Goal: Task Accomplishment & Management: Manage account settings

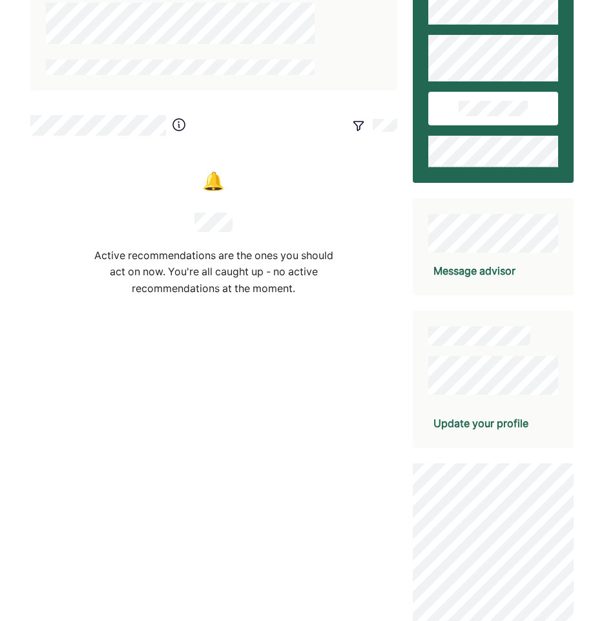
scroll to position [129, 0]
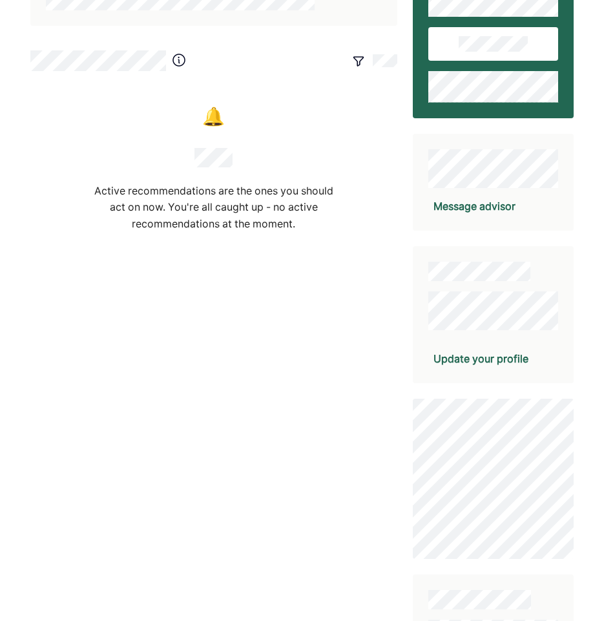
click at [468, 357] on div "Update your profile" at bounding box center [480, 359] width 95 height 16
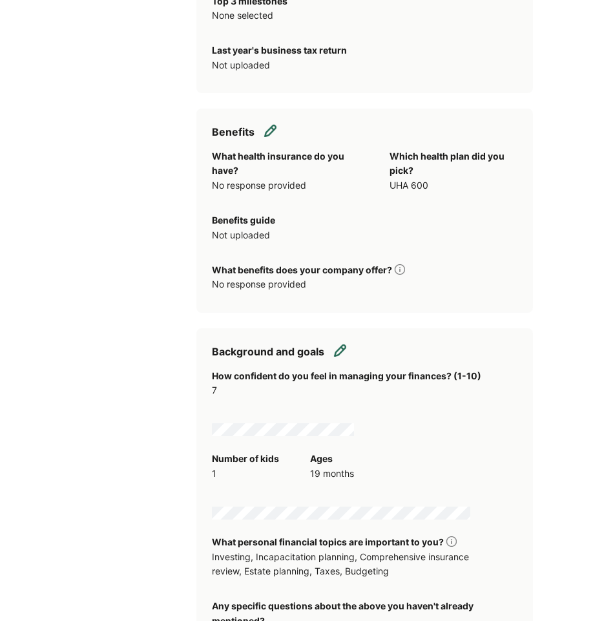
scroll to position [1227, 0]
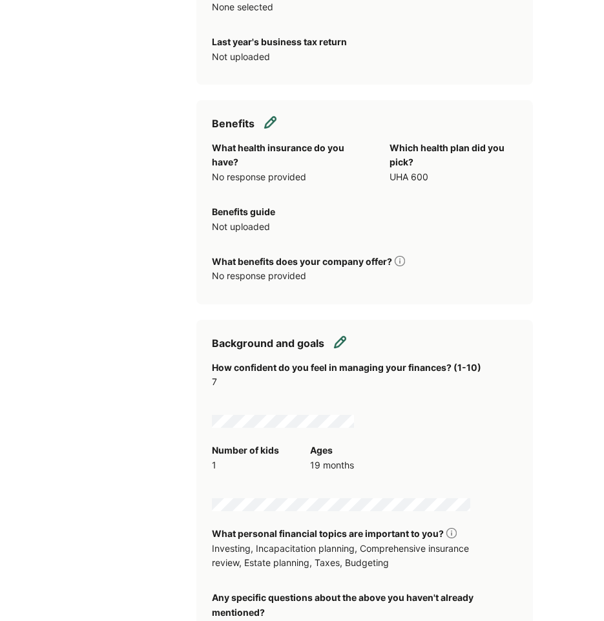
click at [274, 116] on img at bounding box center [270, 122] width 13 height 13
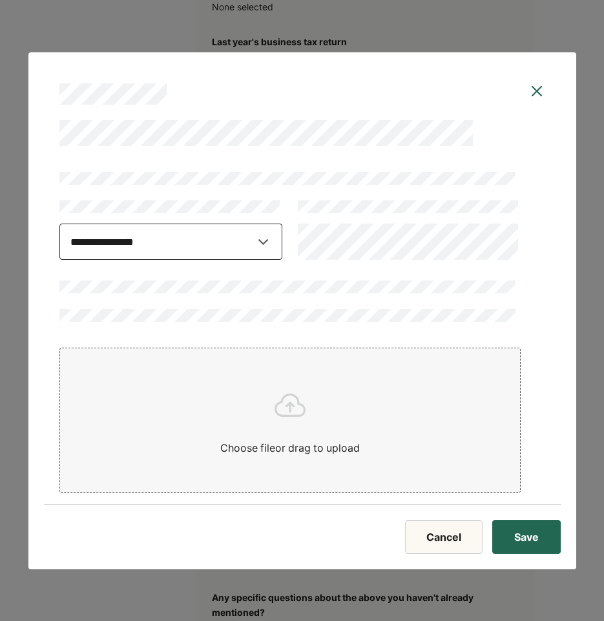
click at [265, 248] on select "**********" at bounding box center [170, 242] width 223 height 36
select select "**********"
click at [59, 224] on select "**********" at bounding box center [170, 242] width 223 height 36
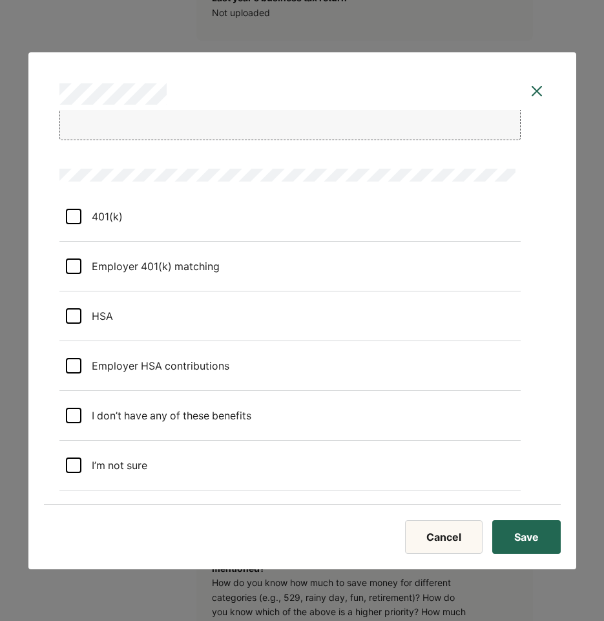
scroll to position [1292, 0]
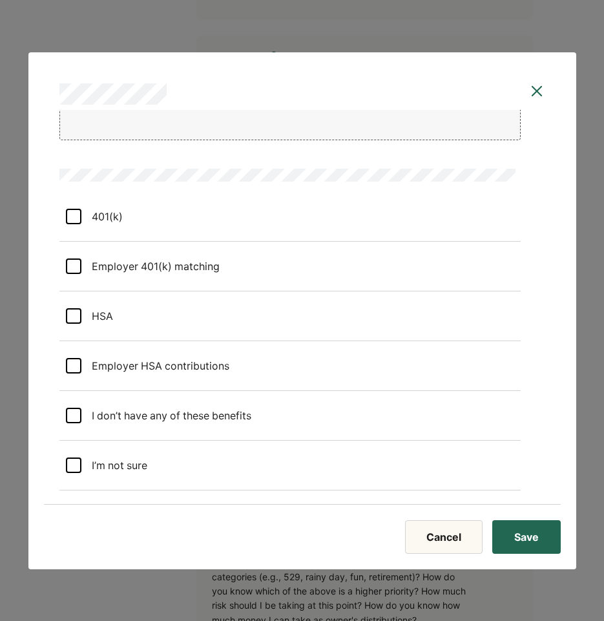
click at [517, 534] on button "Save" at bounding box center [526, 537] width 68 height 34
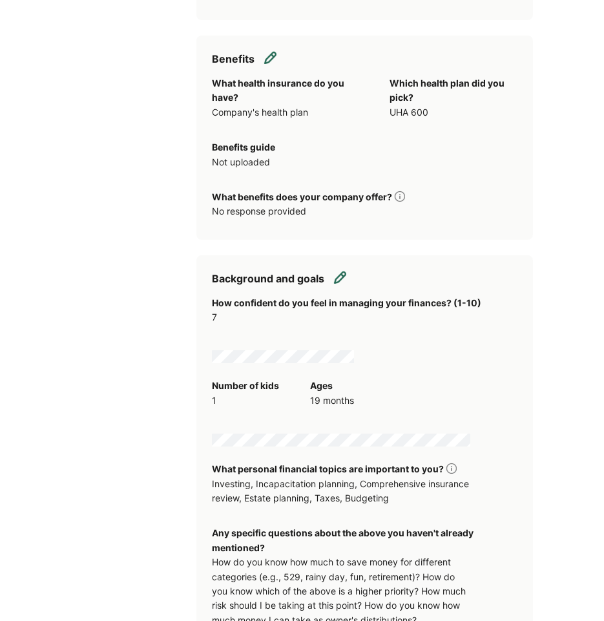
scroll to position [1486, 0]
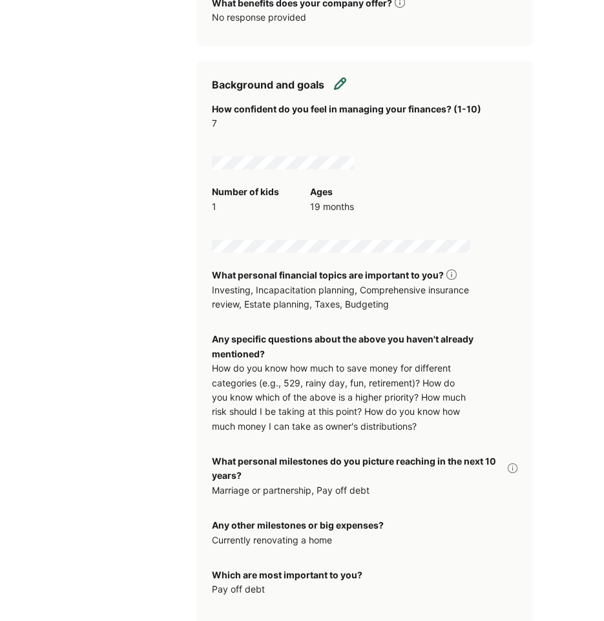
click at [339, 77] on img at bounding box center [340, 83] width 13 height 13
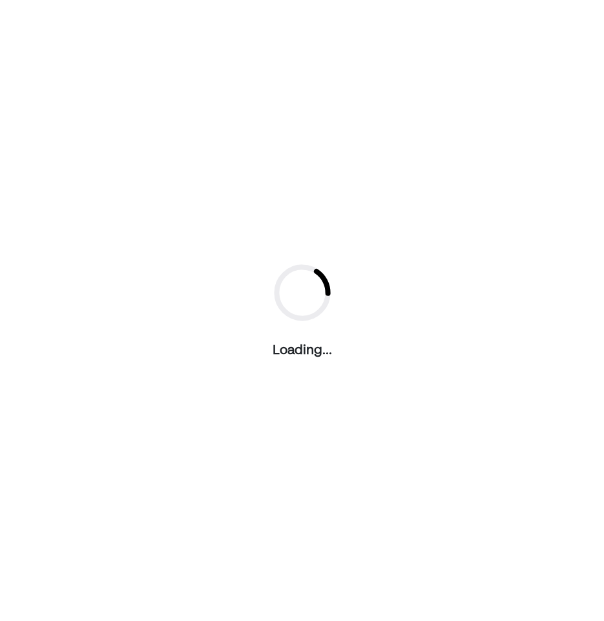
scroll to position [0, 0]
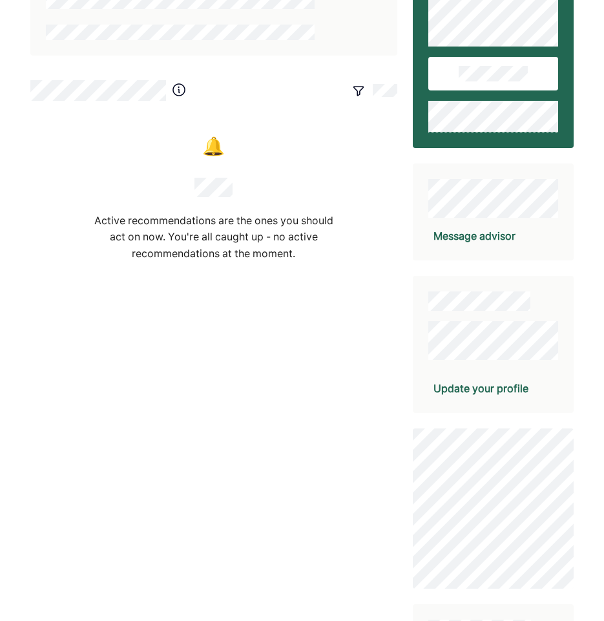
scroll to position [129, 0]
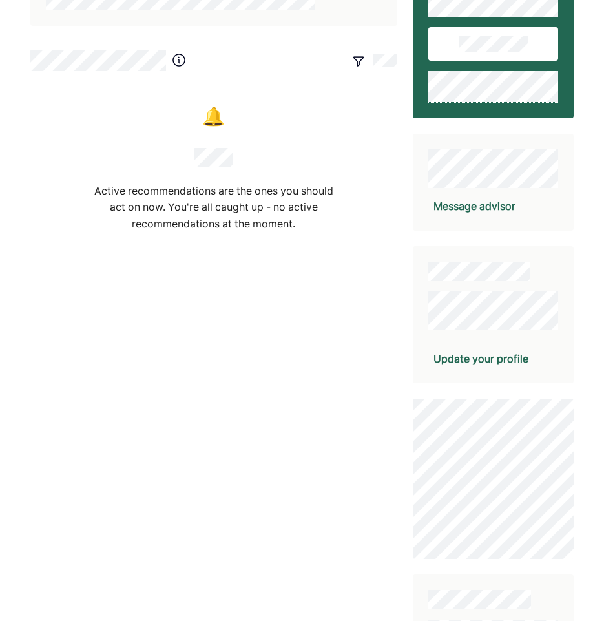
click at [470, 364] on div "Update your profile" at bounding box center [480, 359] width 95 height 16
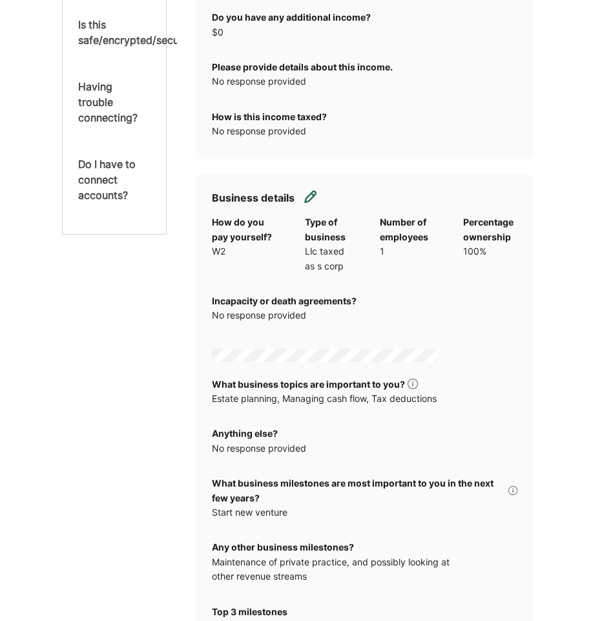
scroll to position [581, 0]
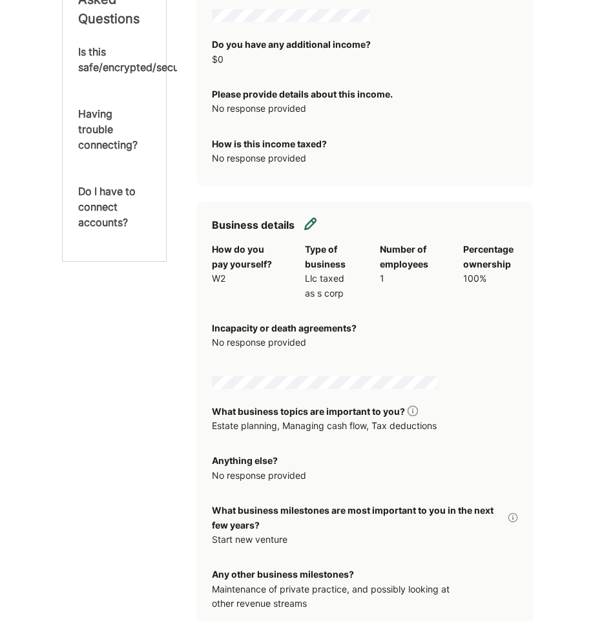
click at [307, 217] on img at bounding box center [310, 223] width 13 height 13
select select "**********"
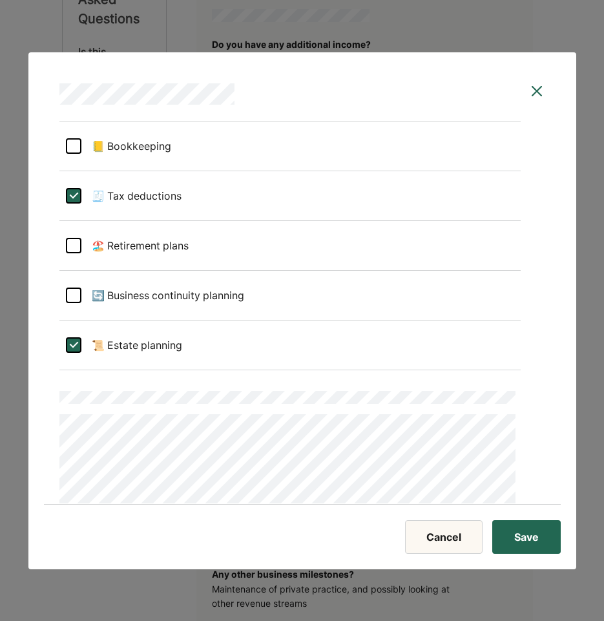
scroll to position [517, 0]
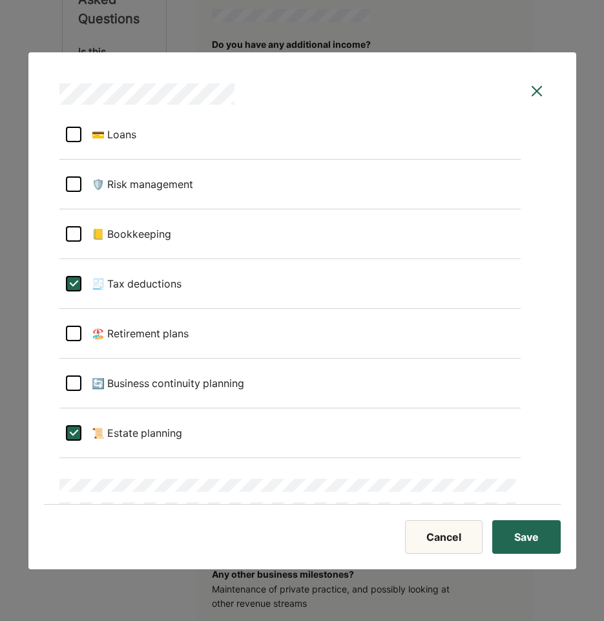
click at [67, 330] on div at bounding box center [74, 334] width 16 height 16
click at [74, 336] on div "L" at bounding box center [74, 334] width 16 height 16
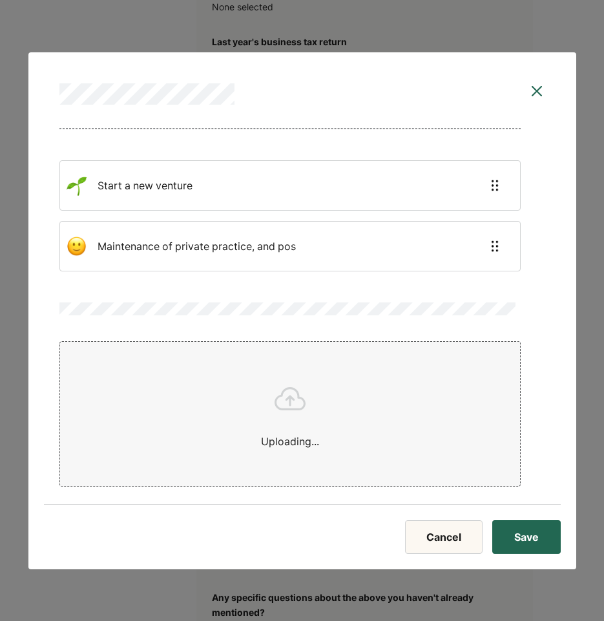
scroll to position [1213, 0]
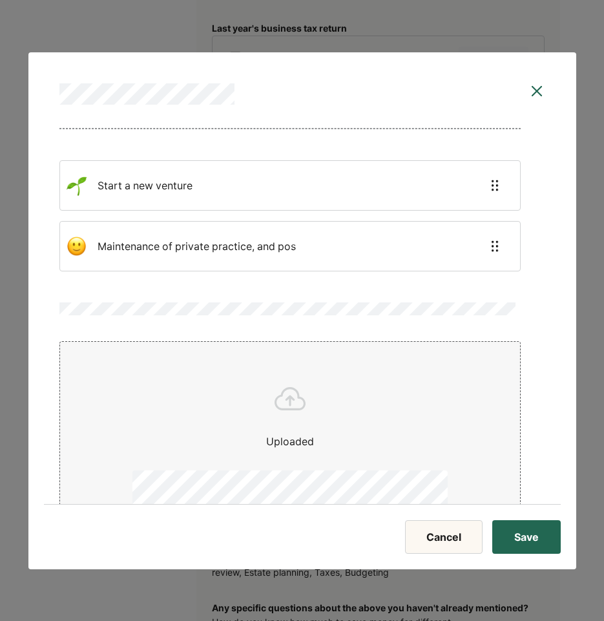
click at [543, 548] on button "Save" at bounding box center [526, 537] width 68 height 34
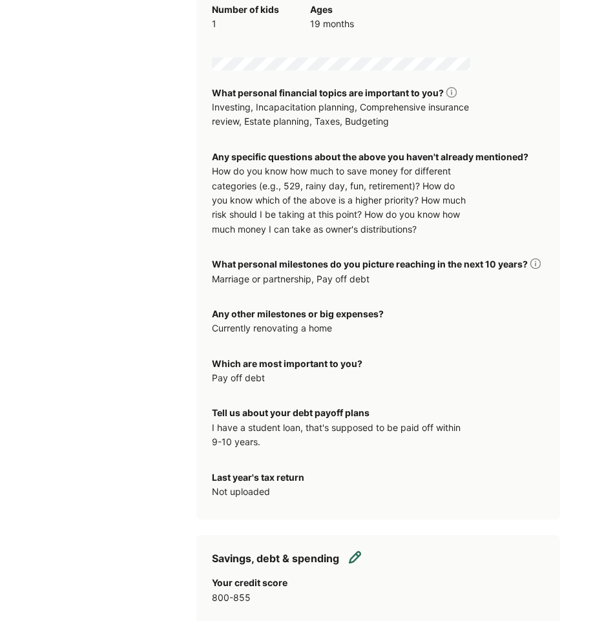
scroll to position [1471, 0]
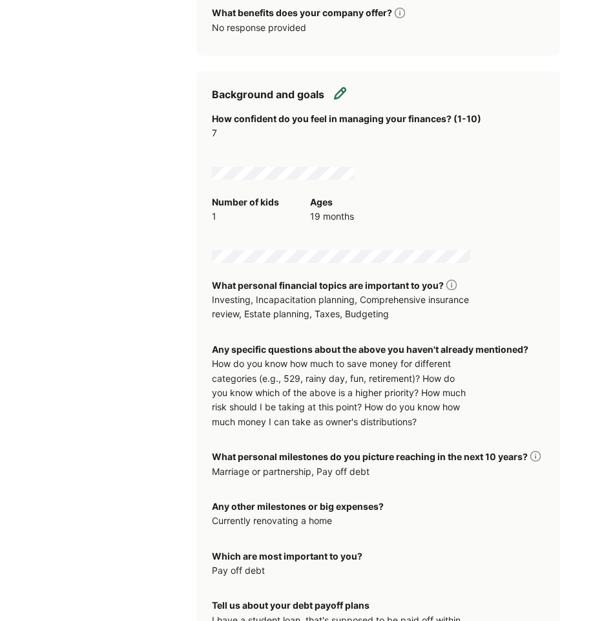
click at [335, 90] on img at bounding box center [340, 93] width 13 height 13
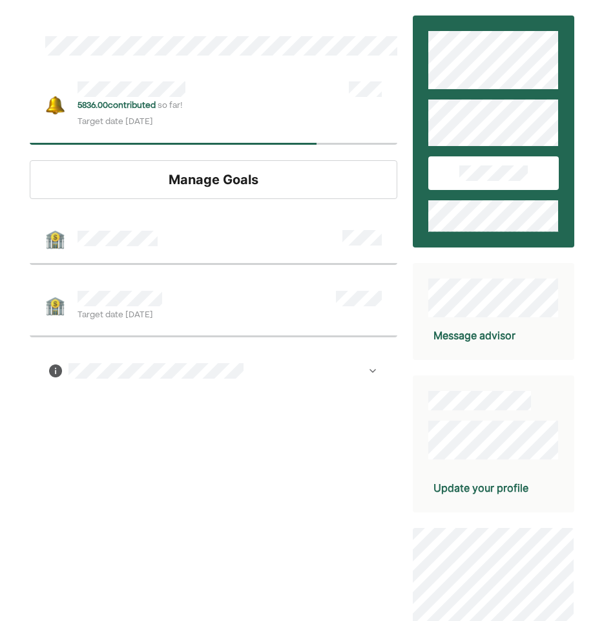
click at [260, 170] on div "Manage Goals" at bounding box center [214, 179] width 368 height 39
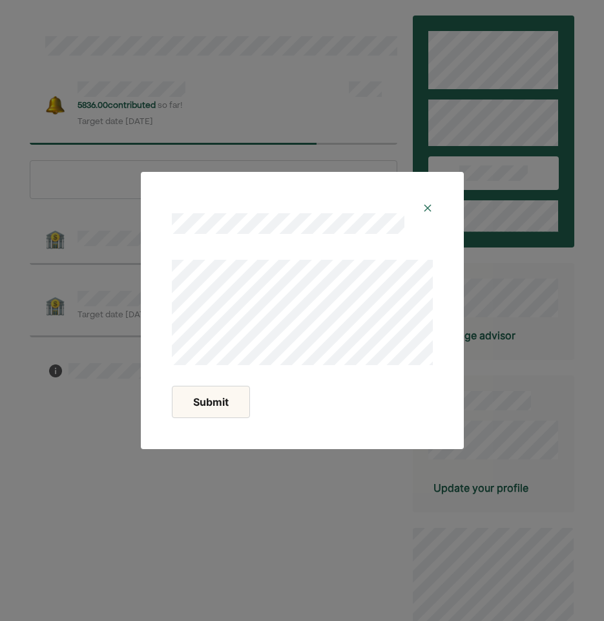
click at [425, 207] on img at bounding box center [427, 208] width 10 height 10
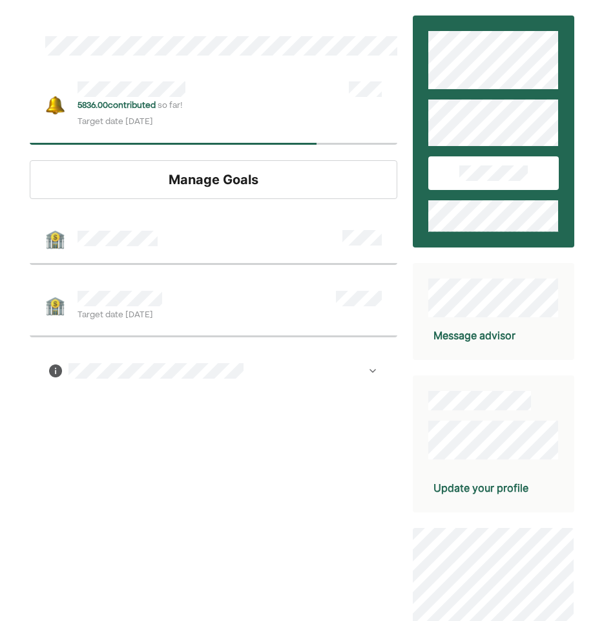
click at [477, 491] on div "Update your profile" at bounding box center [480, 488] width 95 height 16
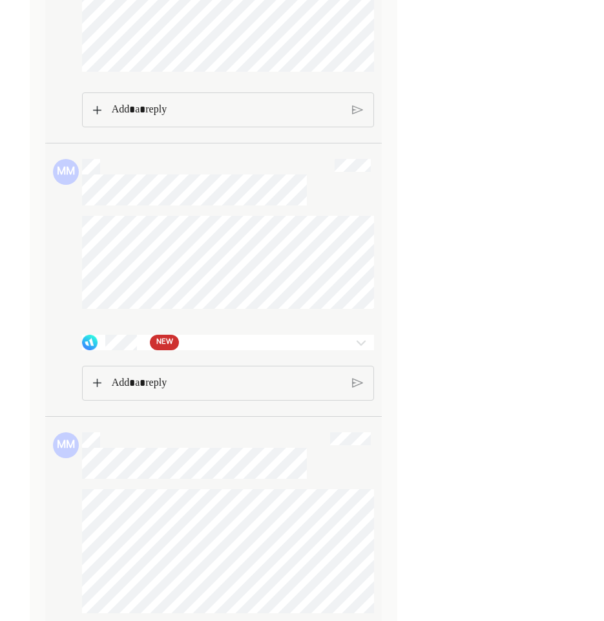
scroll to position [1034, 0]
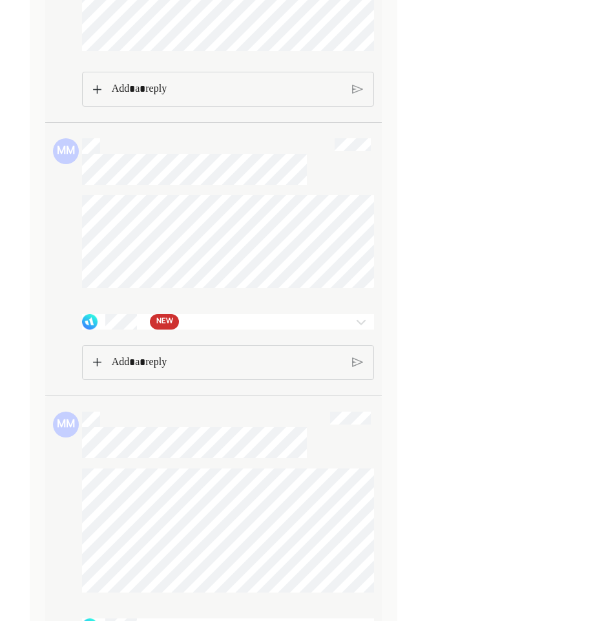
click at [364, 329] on img at bounding box center [361, 322] width 16 height 16
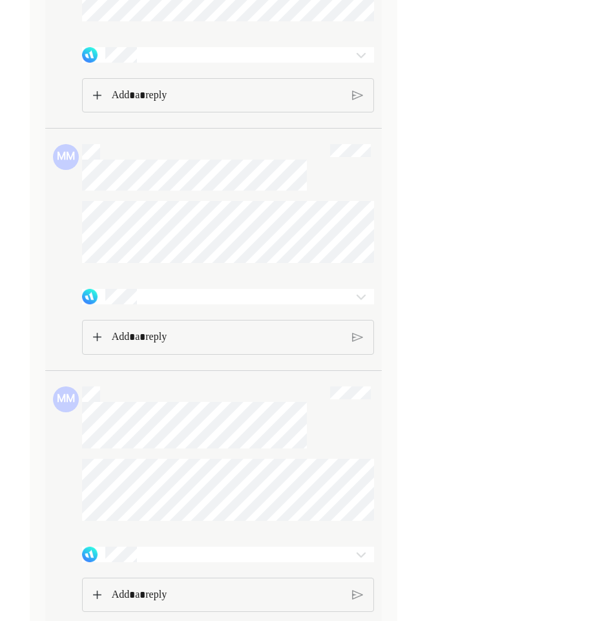
scroll to position [1809, 0]
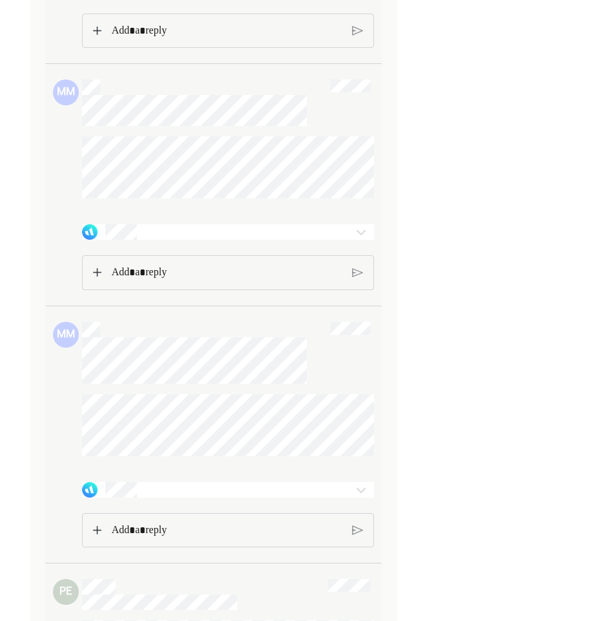
click at [360, 240] on img at bounding box center [361, 232] width 16 height 16
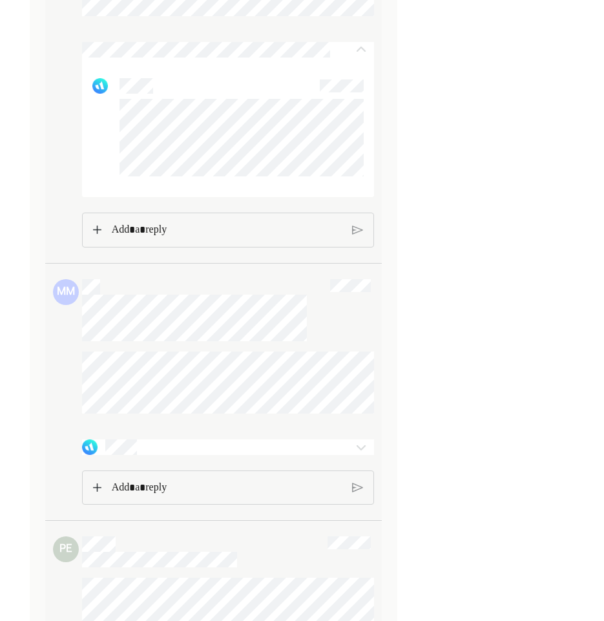
scroll to position [2003, 0]
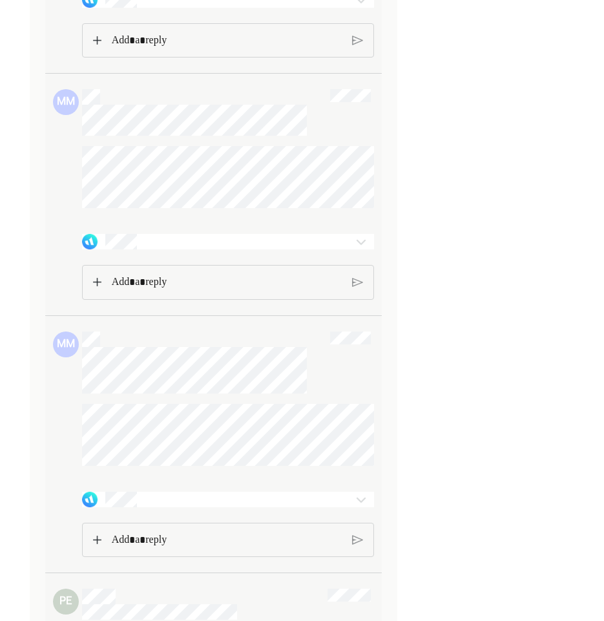
scroll to position [1680, 0]
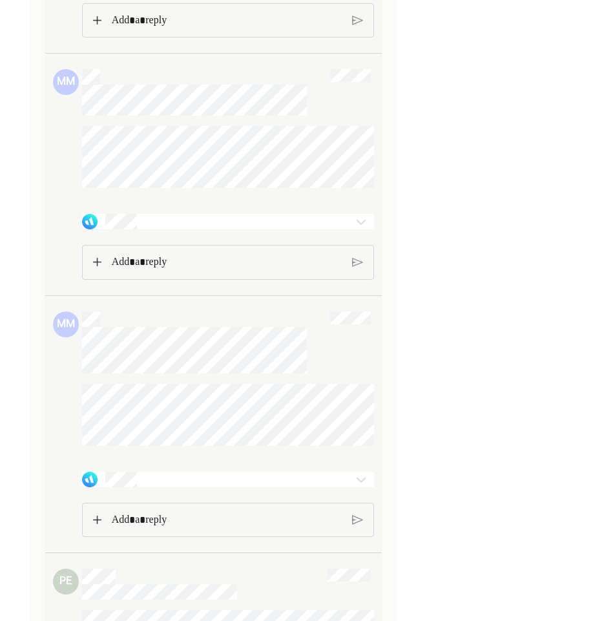
click at [276, 229] on div at bounding box center [204, 222] width 244 height 16
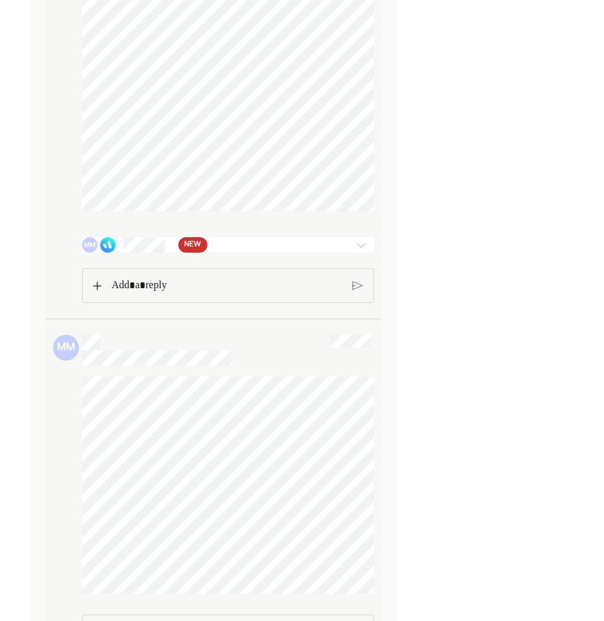
scroll to position [2596, 0]
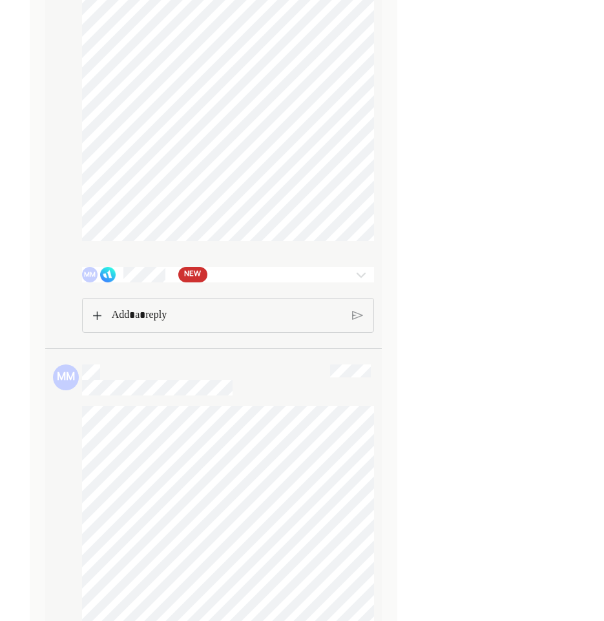
click at [281, 282] on div "MM NEW" at bounding box center [204, 275] width 244 height 16
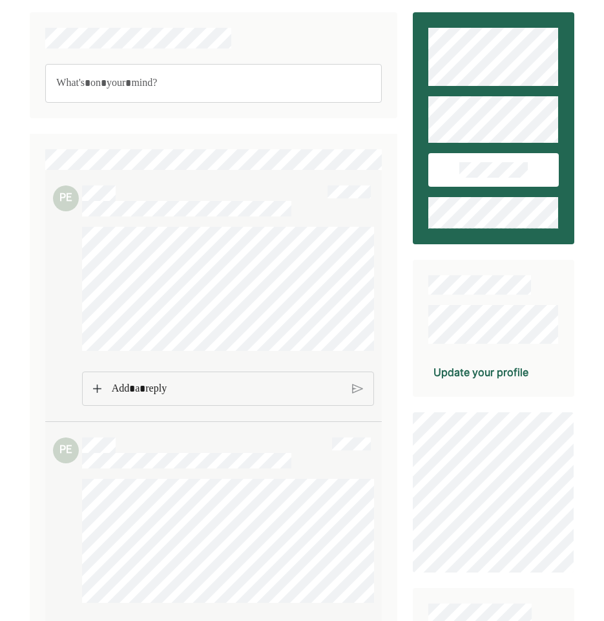
scroll to position [0, 0]
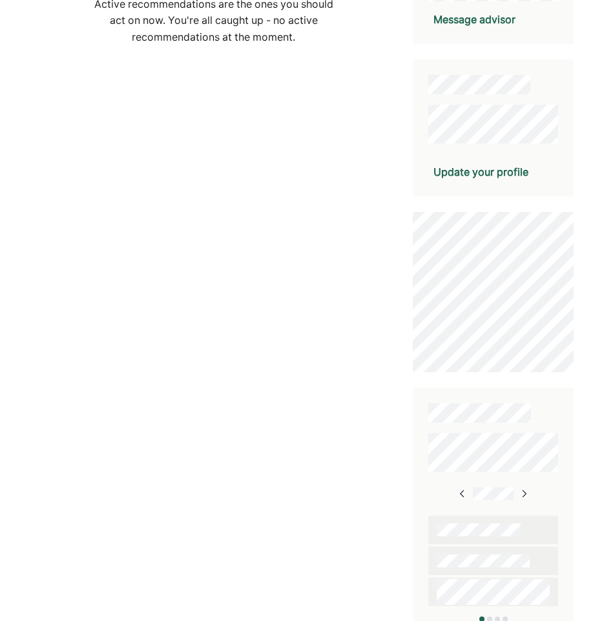
scroll to position [411, 0]
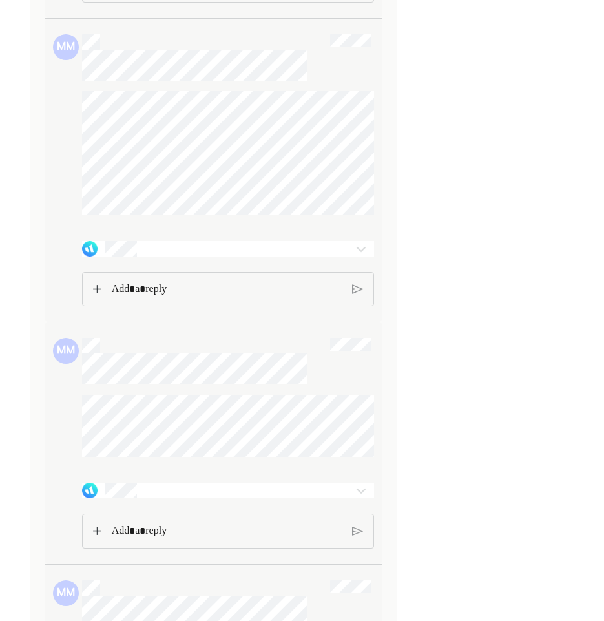
scroll to position [1486, 0]
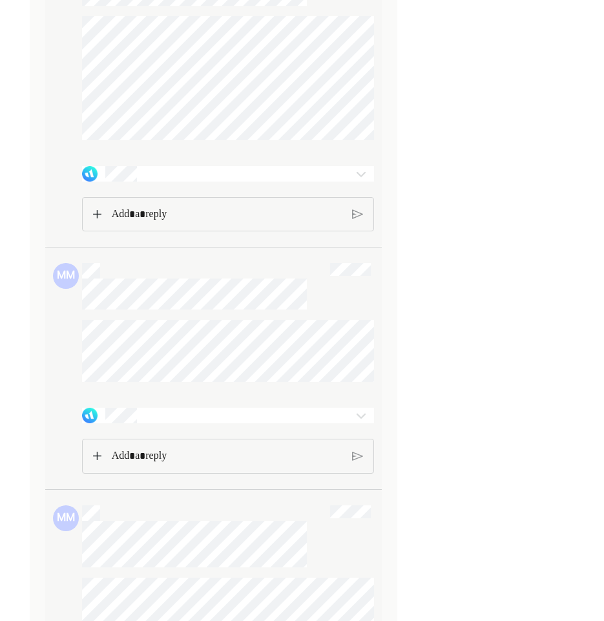
drag, startPoint x: 164, startPoint y: 437, endPoint x: 119, endPoint y: 414, distance: 50.8
click at [119, 382] on div at bounding box center [228, 351] width 292 height 62
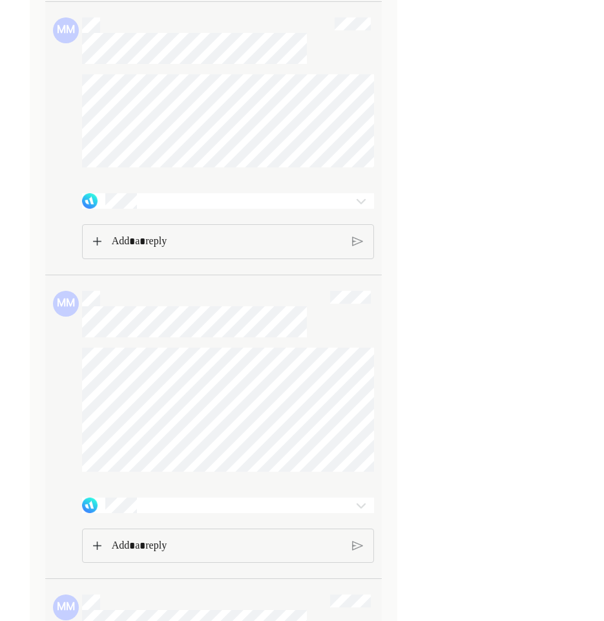
scroll to position [969, 0]
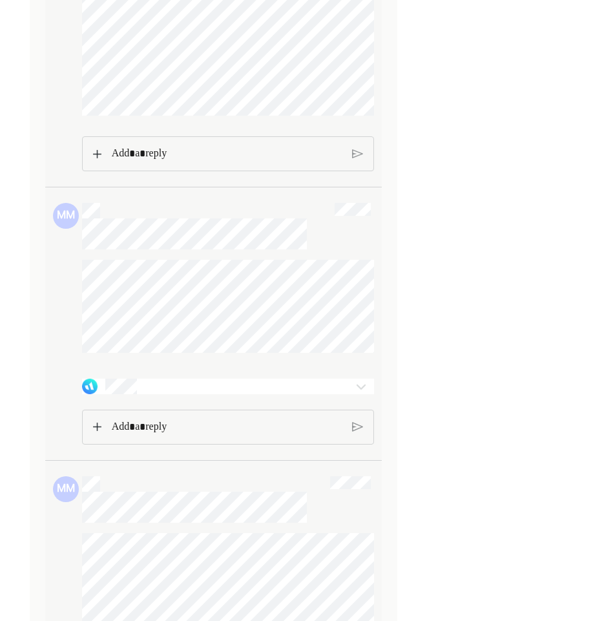
click at [147, 394] on div at bounding box center [204, 387] width 244 height 16
